Goal: Navigation & Orientation: Find specific page/section

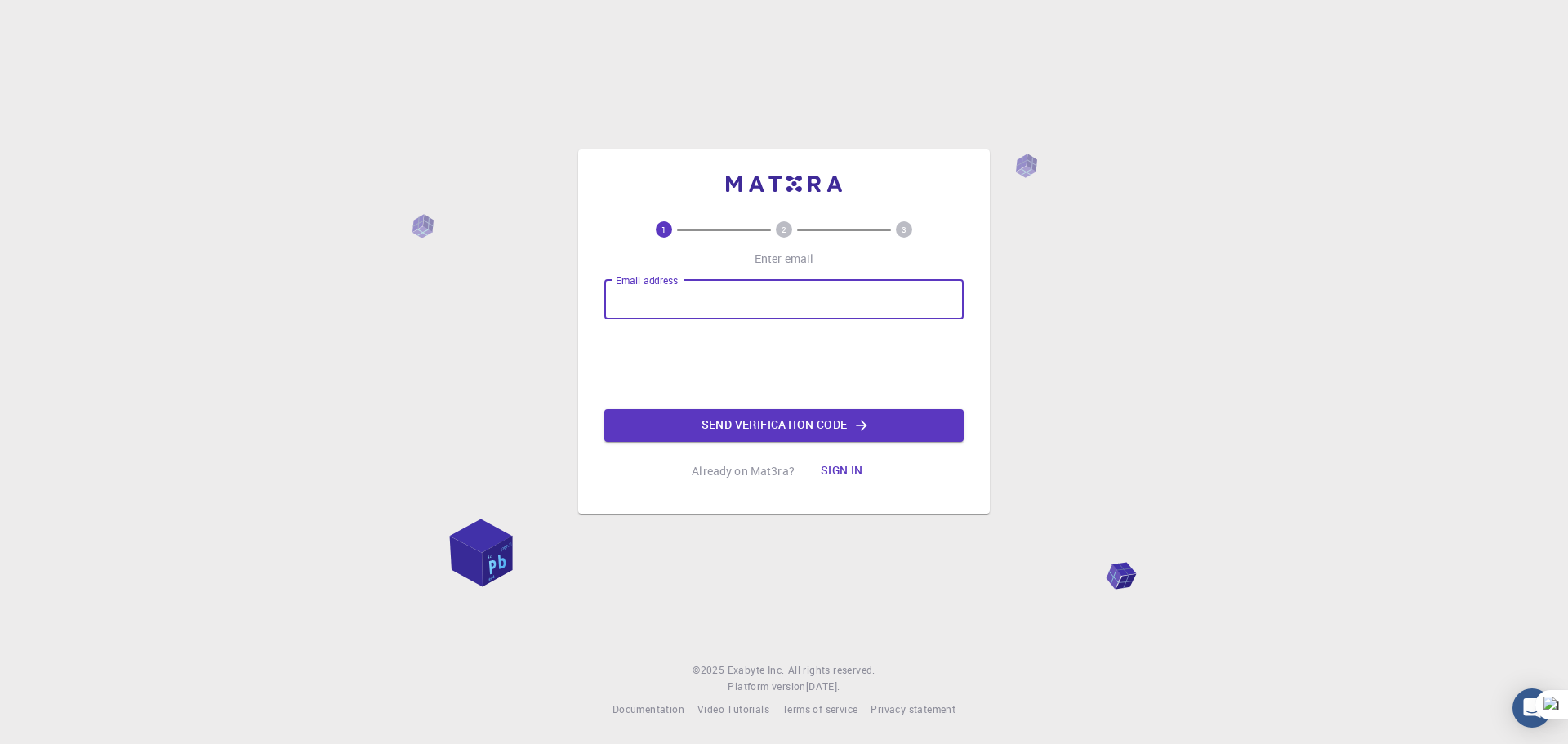
click at [625, 302] on input "Email address" at bounding box center [784, 300] width 359 height 40
type input "[EMAIL_ADDRESS][DOMAIN_NAME] [EMAIL_ADDRESS][DOMAIN_NAME]"
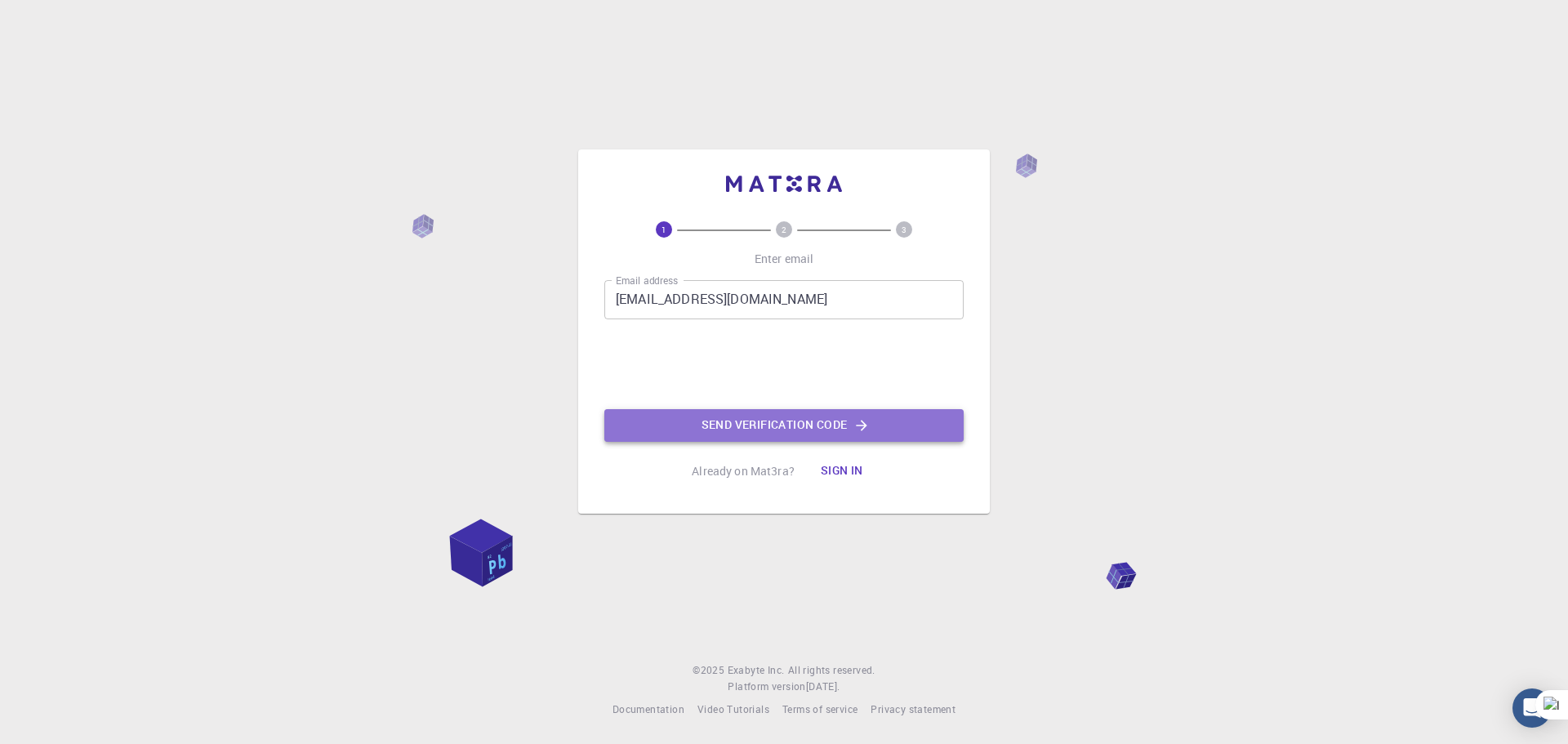
click at [761, 426] on button "Send verification code" at bounding box center [784, 426] width 359 height 32
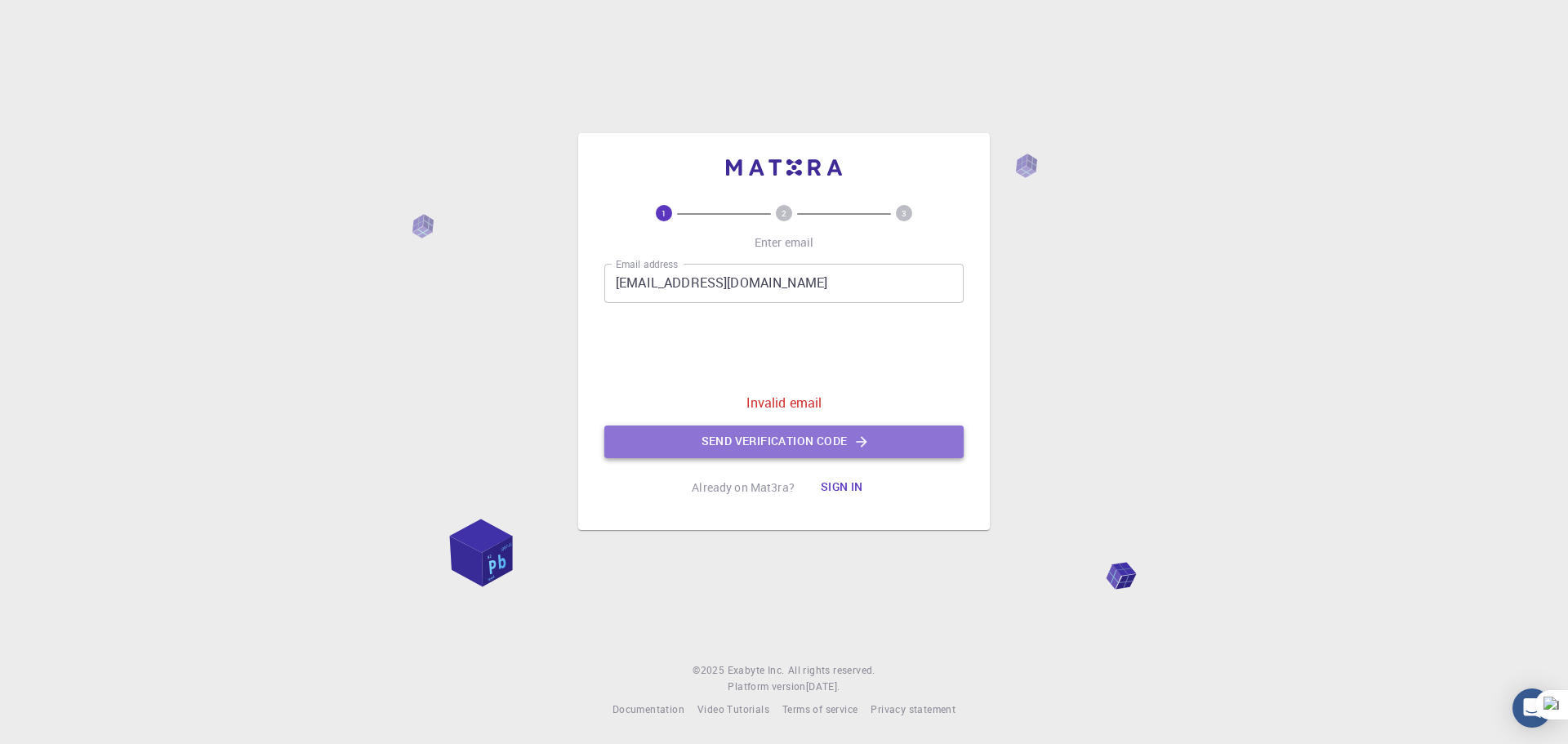
click at [768, 440] on button "Send verification code" at bounding box center [784, 442] width 359 height 32
click at [780, 407] on p "Invalid email" at bounding box center [784, 403] width 76 height 20
click at [825, 445] on button "Send verification code" at bounding box center [784, 442] width 359 height 32
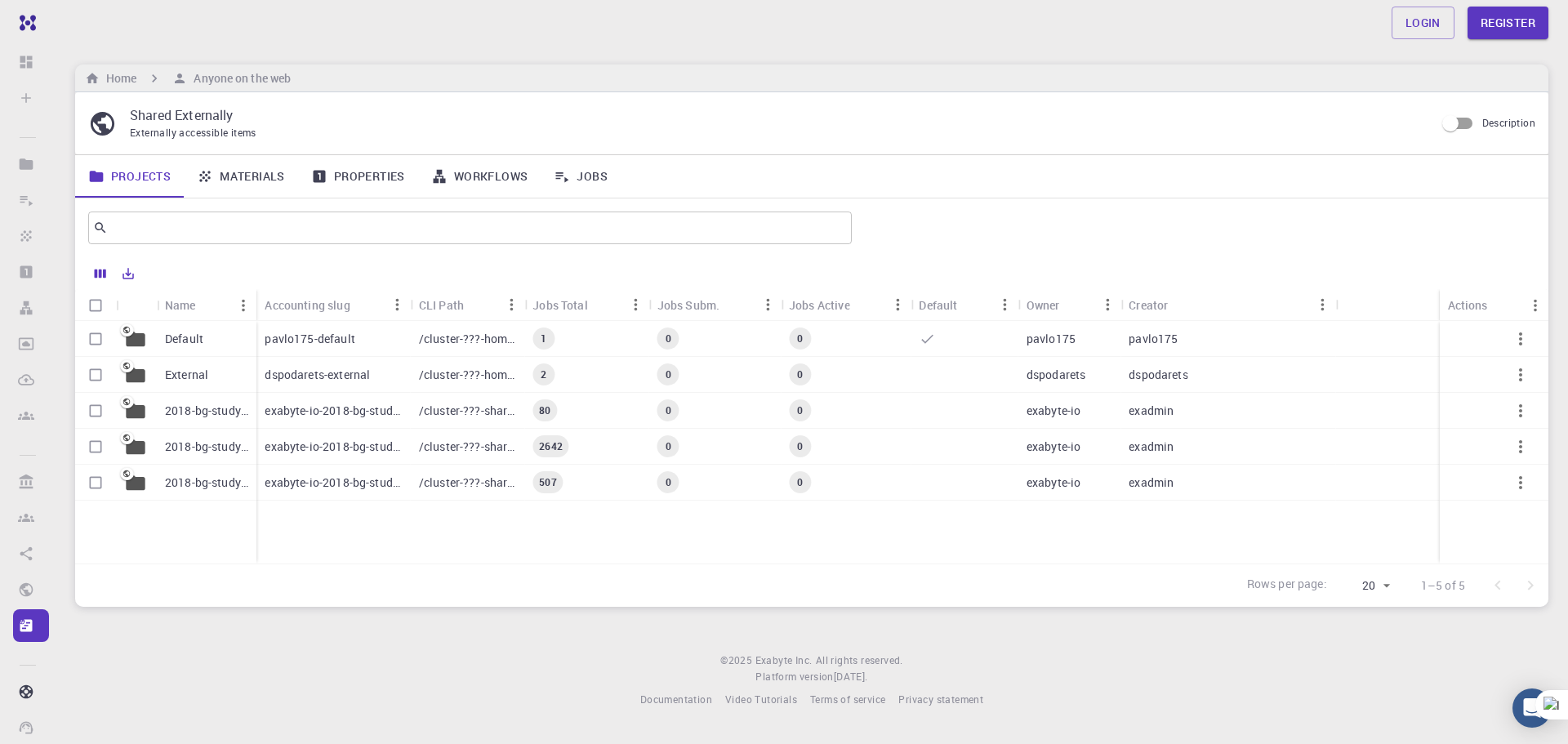
click at [119, 177] on link "Projects" at bounding box center [129, 176] width 109 height 42
click at [130, 270] on icon "Export" at bounding box center [128, 273] width 14 height 14
click at [106, 274] on icon "Columns" at bounding box center [100, 274] width 12 height 9
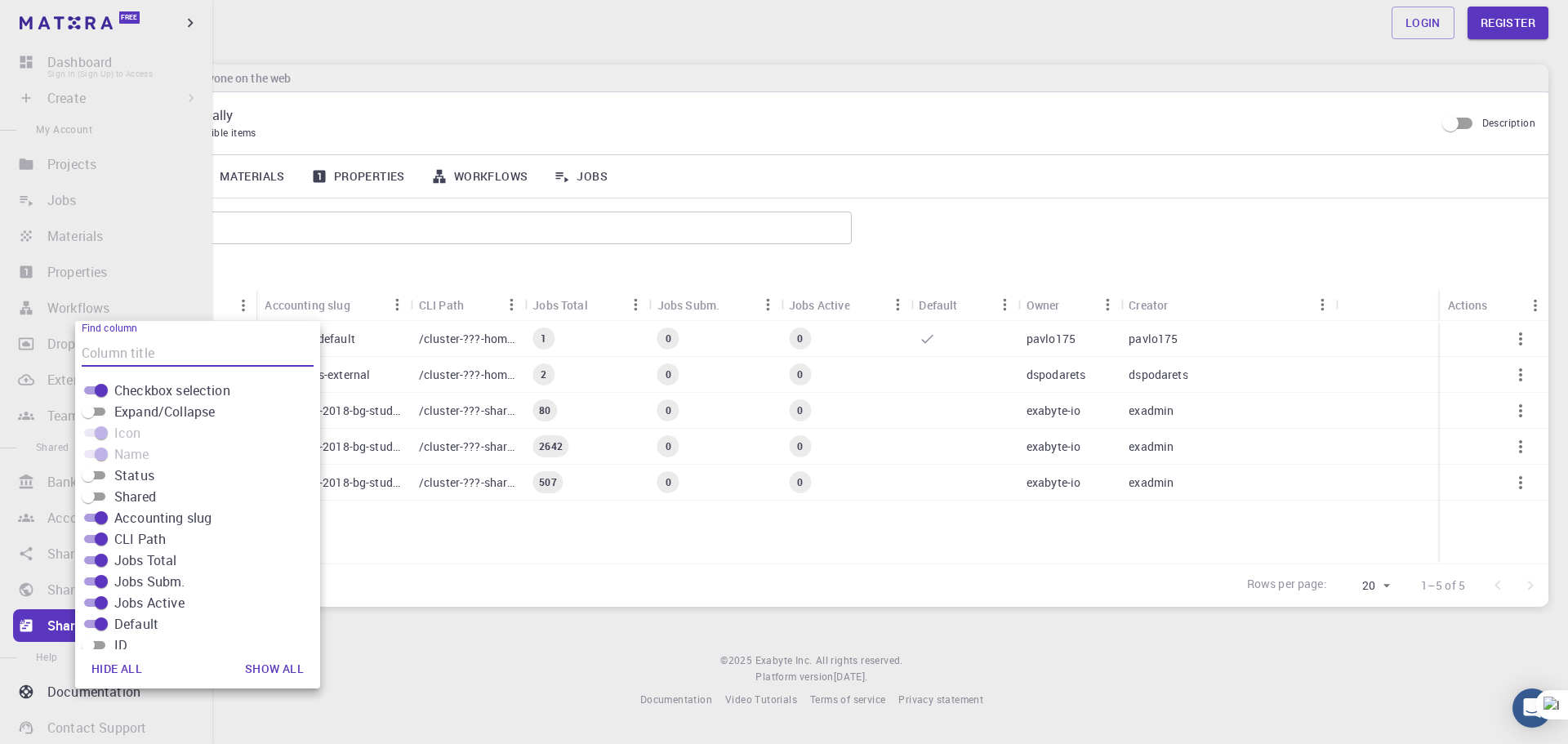
click at [31, 64] on li "Dashboard Sign In (Sign Up) to Access" at bounding box center [106, 62] width 212 height 32
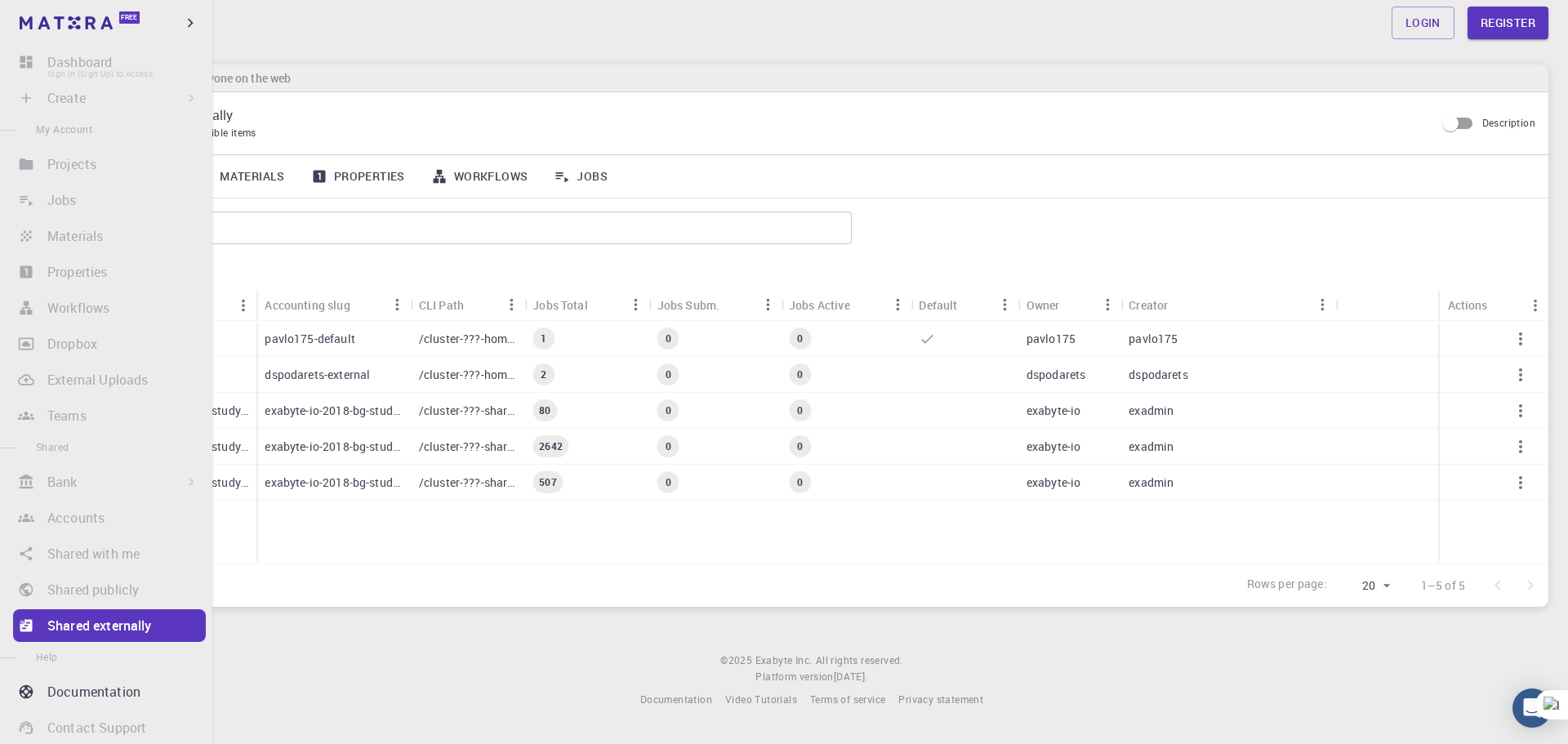
click at [76, 61] on li "Dashboard Sign In (Sign Up) to Access" at bounding box center [106, 62] width 212 height 32
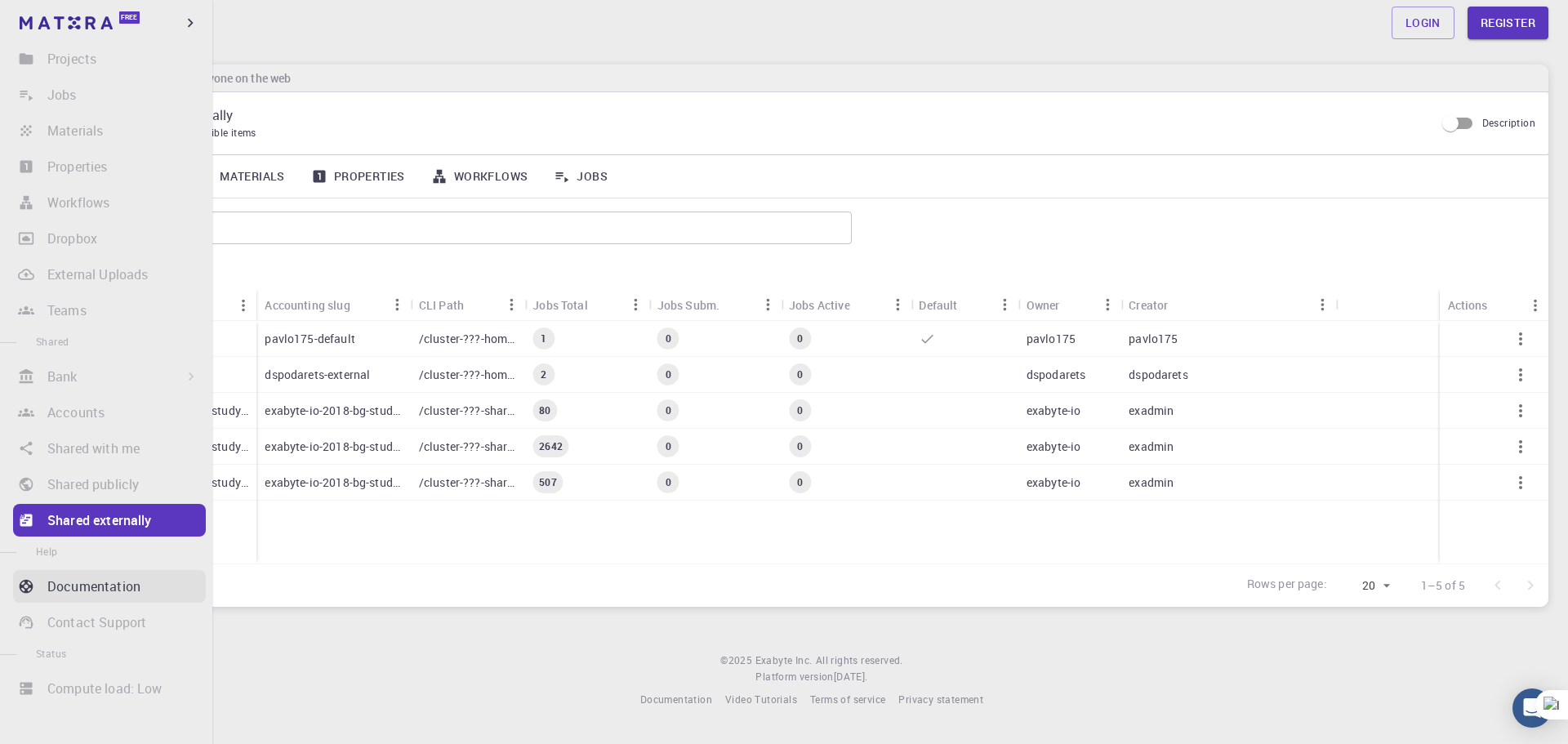
click at [75, 583] on p "Documentation" at bounding box center [94, 587] width 93 height 20
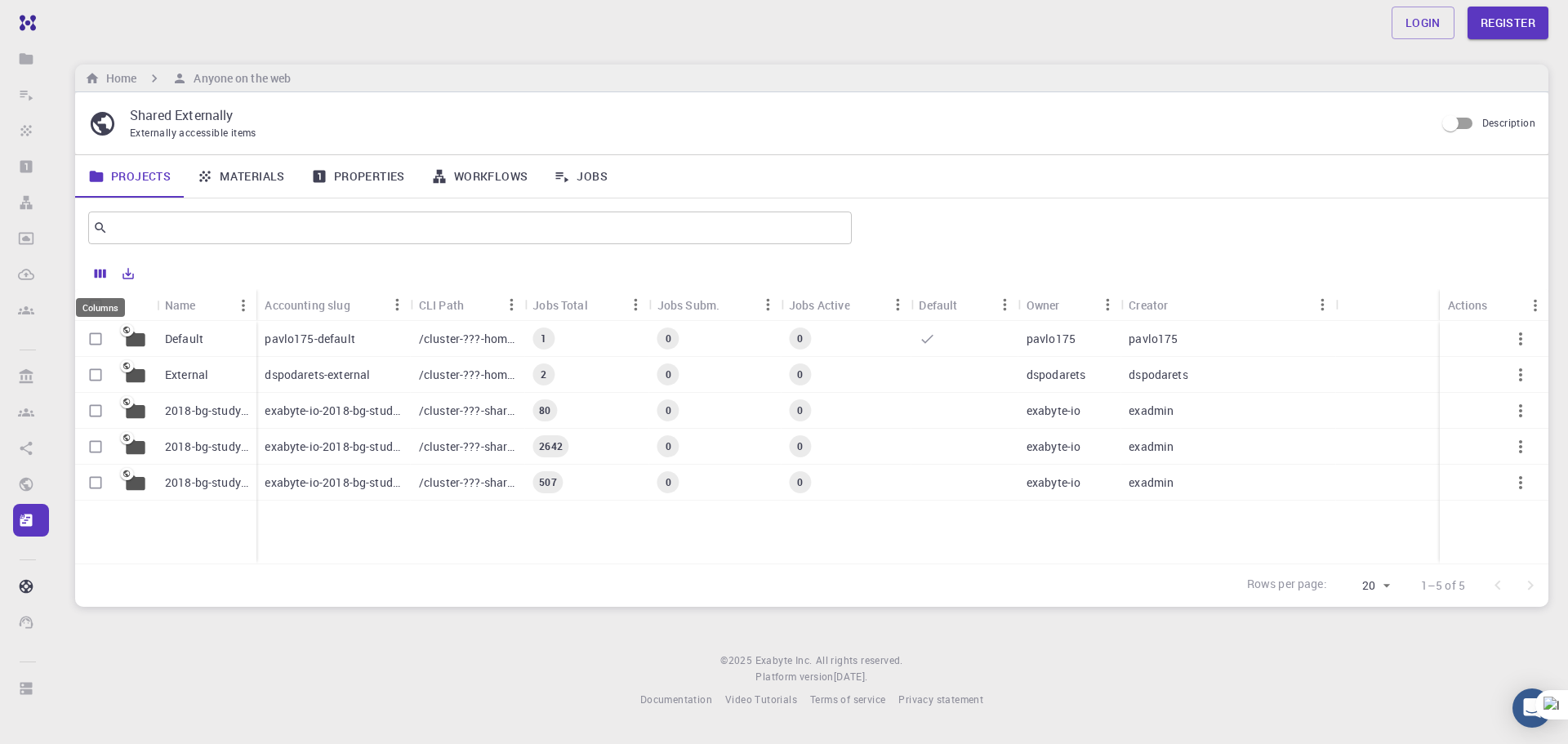
click at [103, 269] on icon "Columns" at bounding box center [101, 273] width 14 height 14
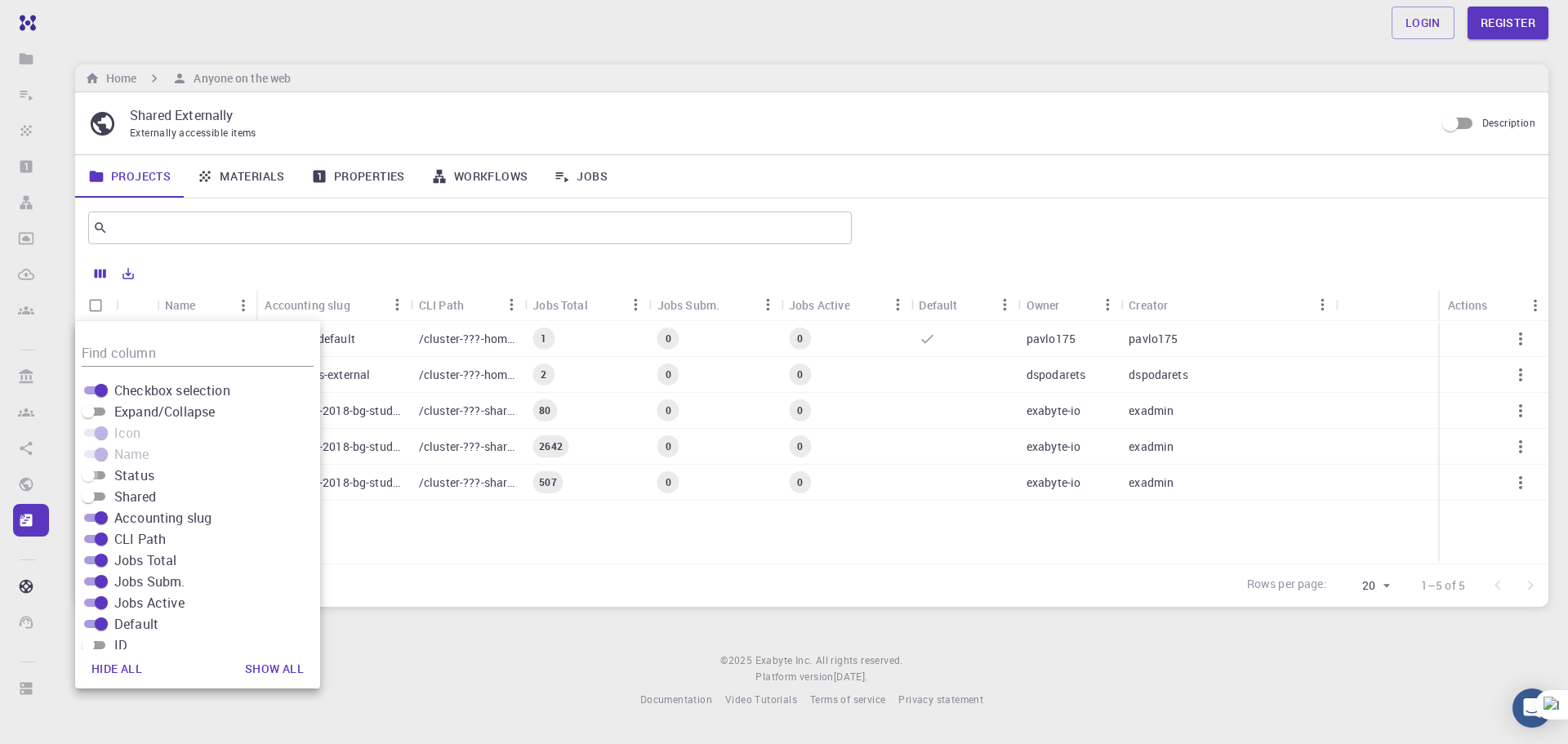
click at [90, 474] on input "Status" at bounding box center [87, 475] width 58 height 20
checkbox input "true"
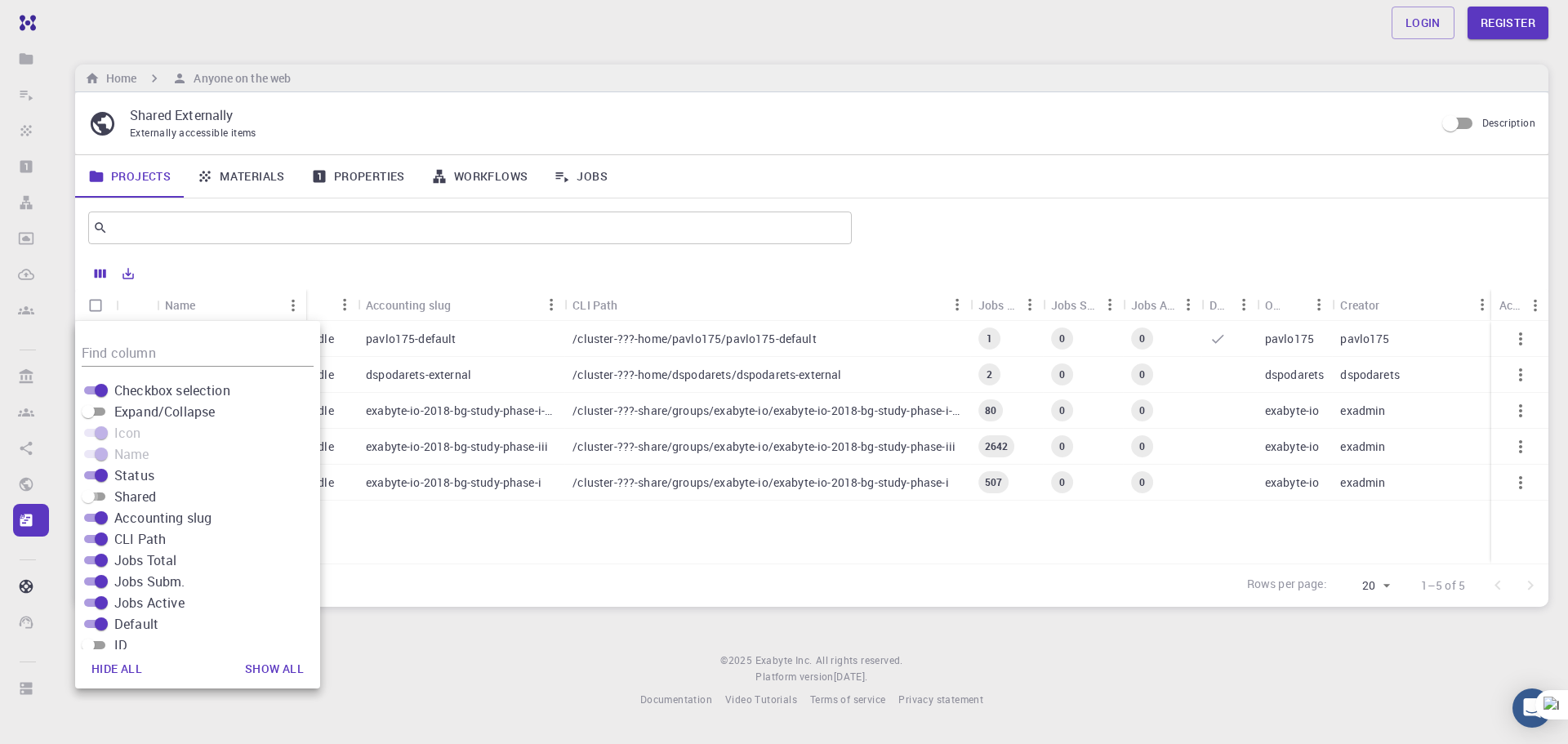
click at [95, 490] on input "Shared" at bounding box center [87, 497] width 58 height 20
checkbox input "true"
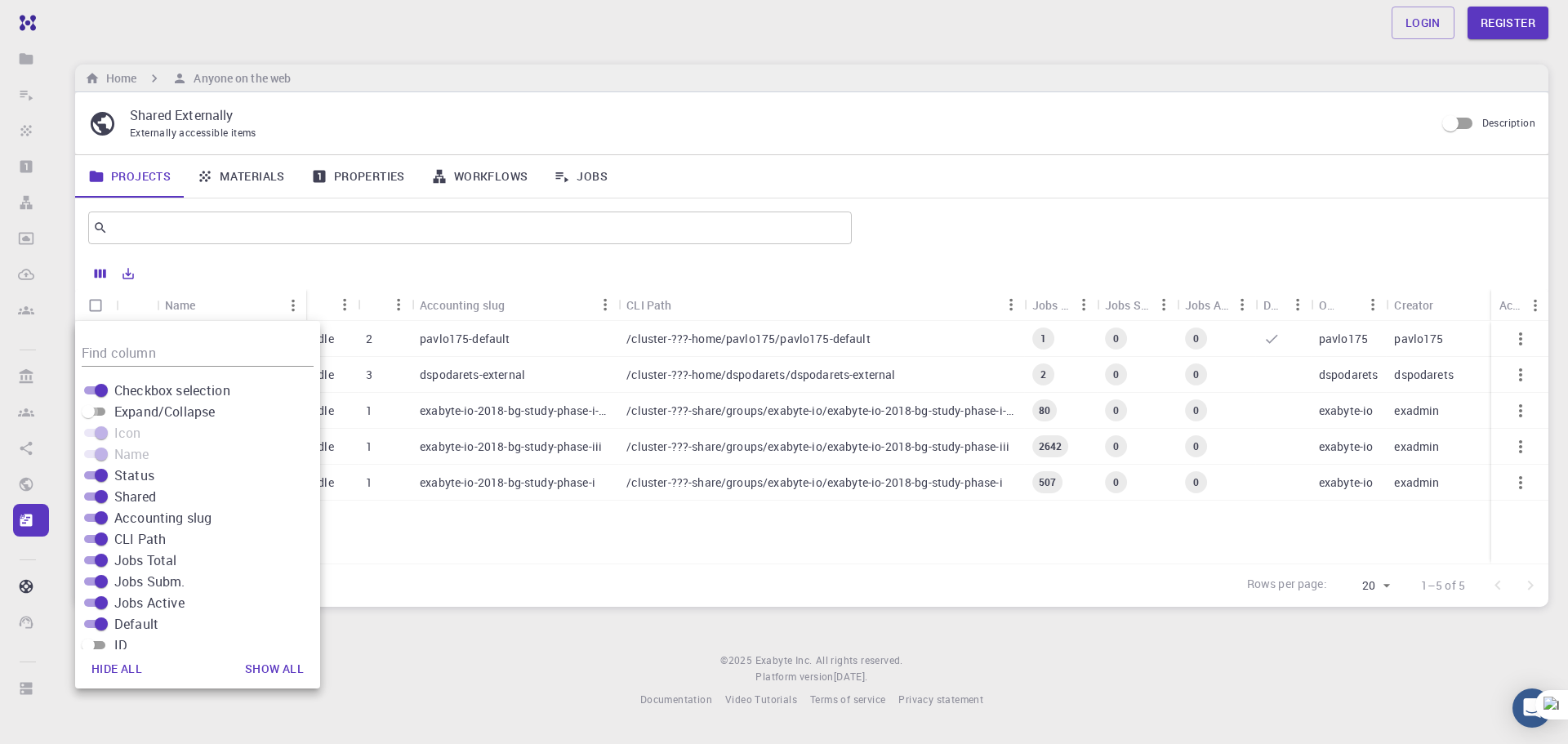
click at [97, 411] on input "Expand/Collapse" at bounding box center [87, 412] width 58 height 20
checkbox input "true"
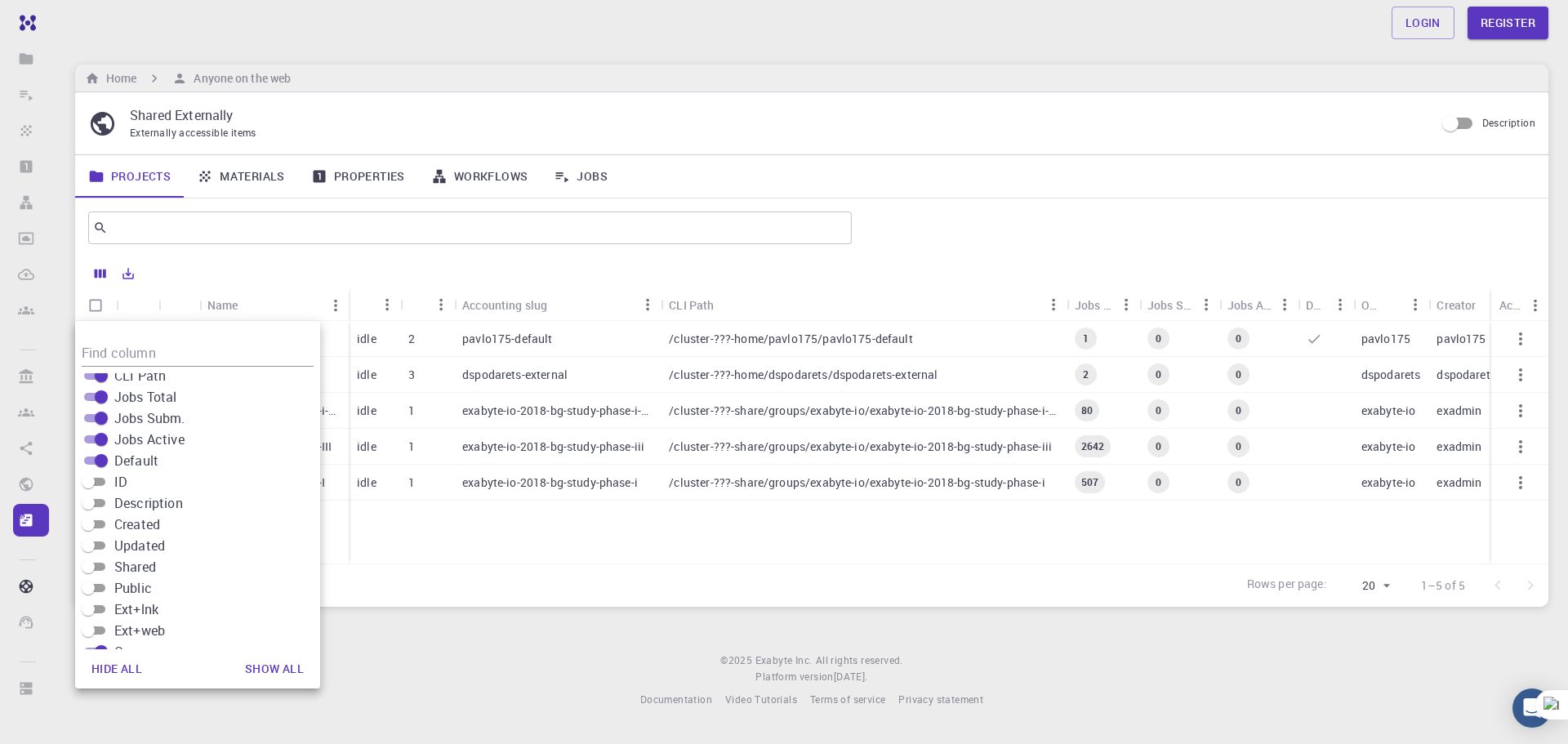
scroll to position [226, 0]
click at [214, 263] on div at bounding box center [839, 275] width 1394 height 29
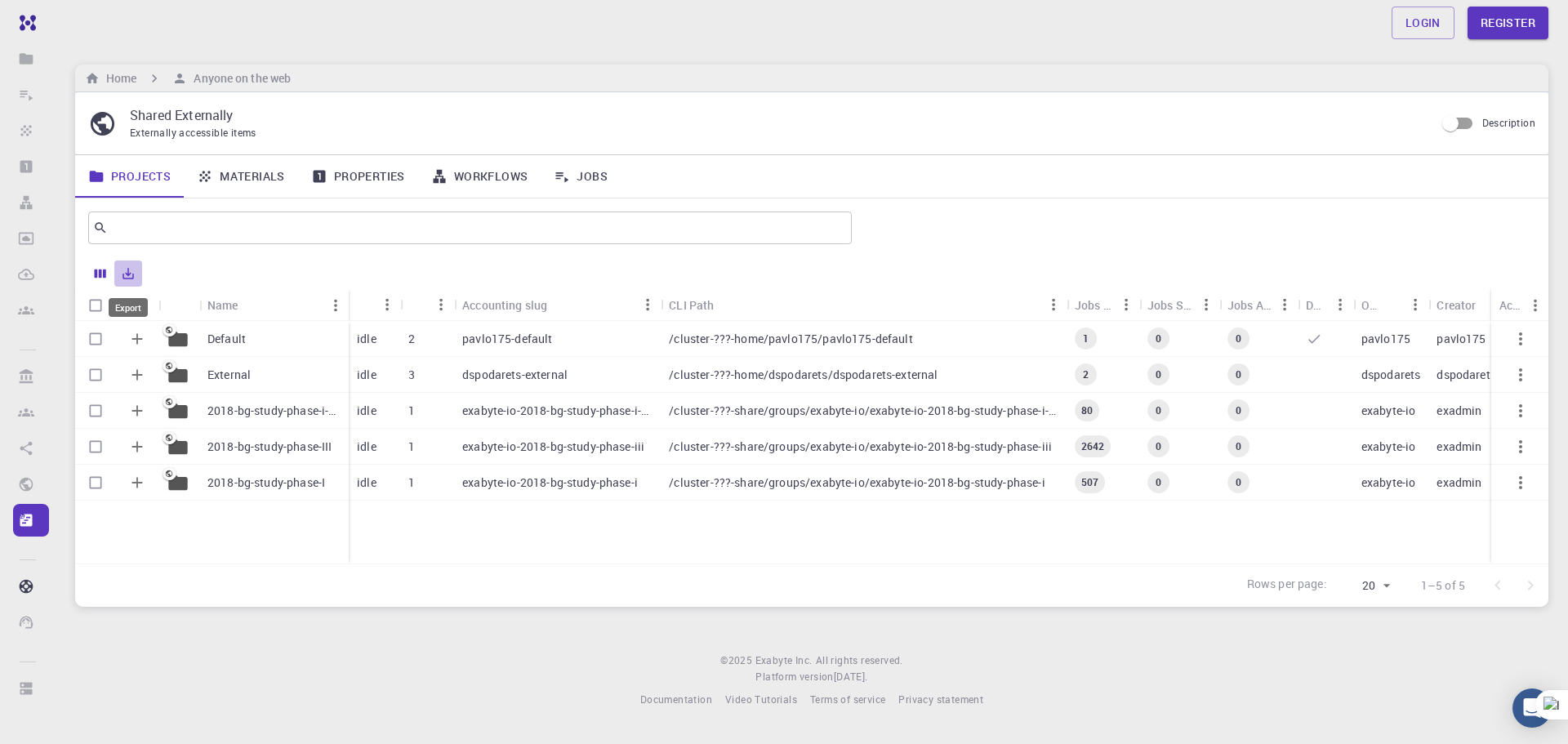
click at [122, 273] on icon "Export" at bounding box center [128, 273] width 14 height 14
